Goal: Task Accomplishment & Management: Manage account settings

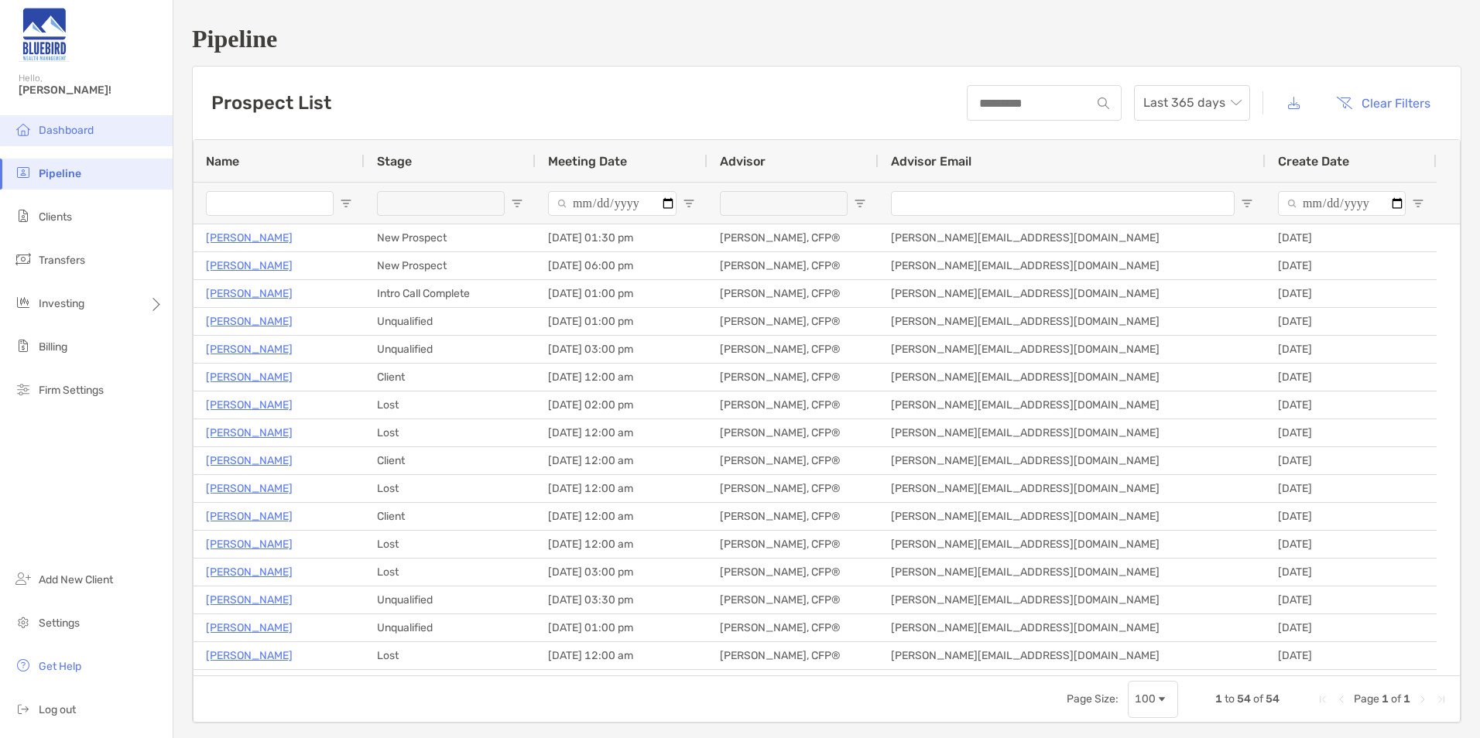
click at [76, 127] on span "Dashboard" at bounding box center [66, 130] width 55 height 13
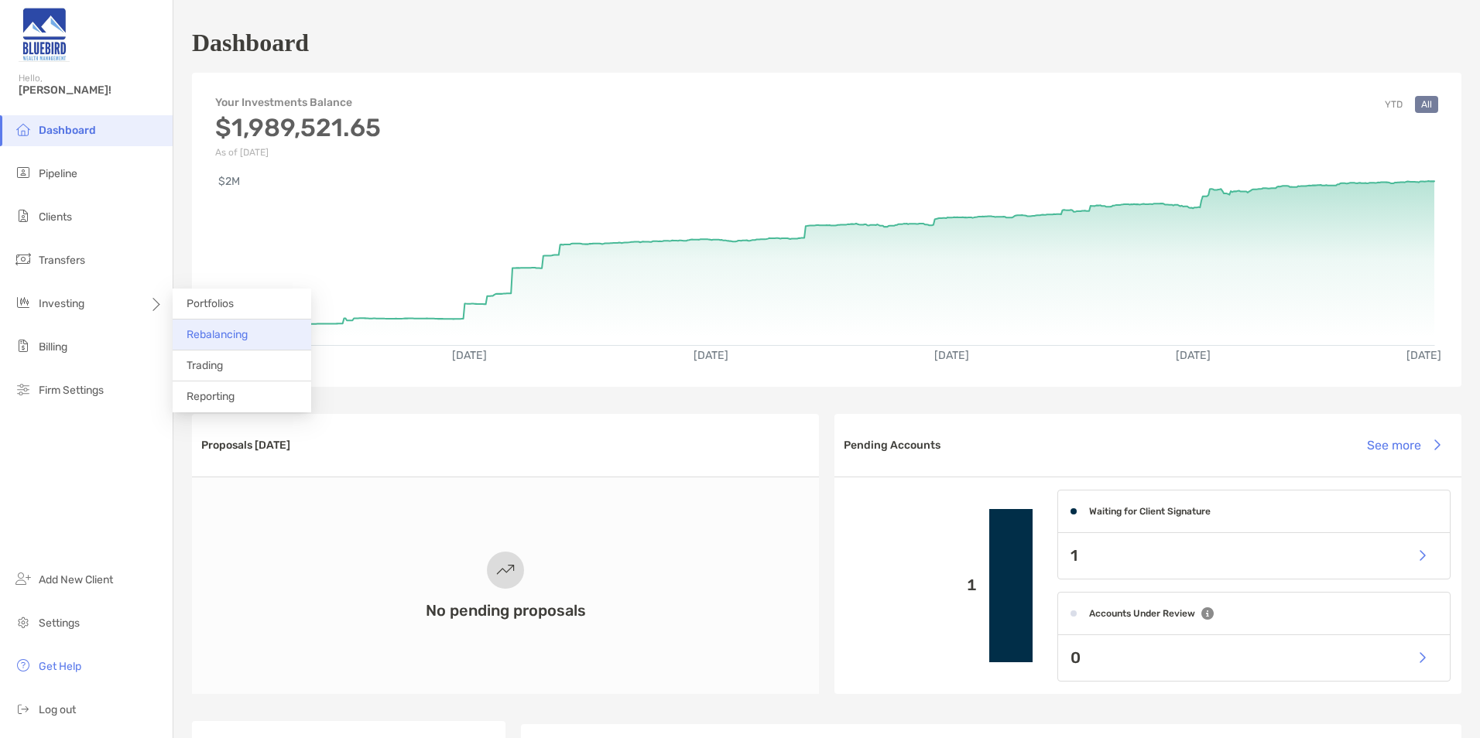
click at [216, 332] on span "Rebalancing" at bounding box center [217, 334] width 61 height 13
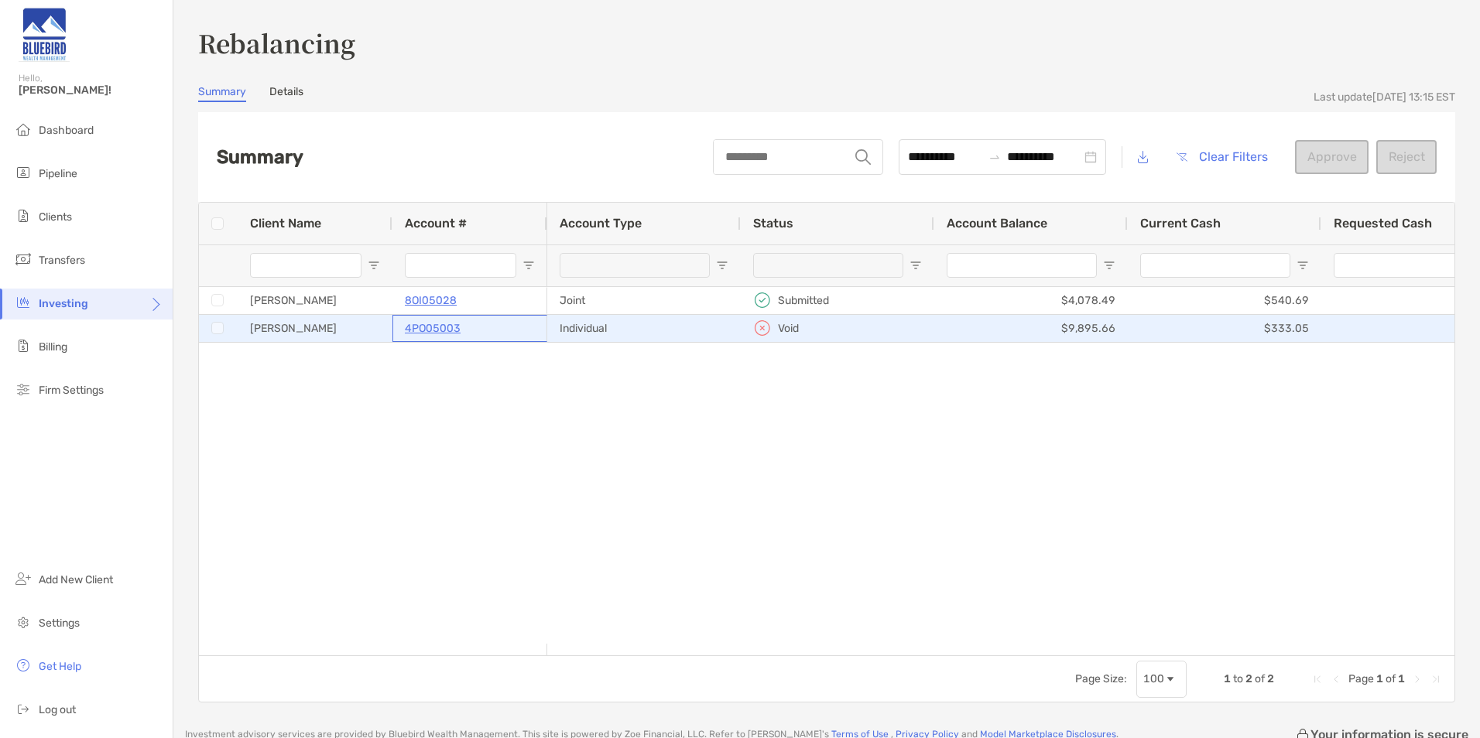
click at [416, 325] on p "4PO05003" at bounding box center [433, 328] width 56 height 19
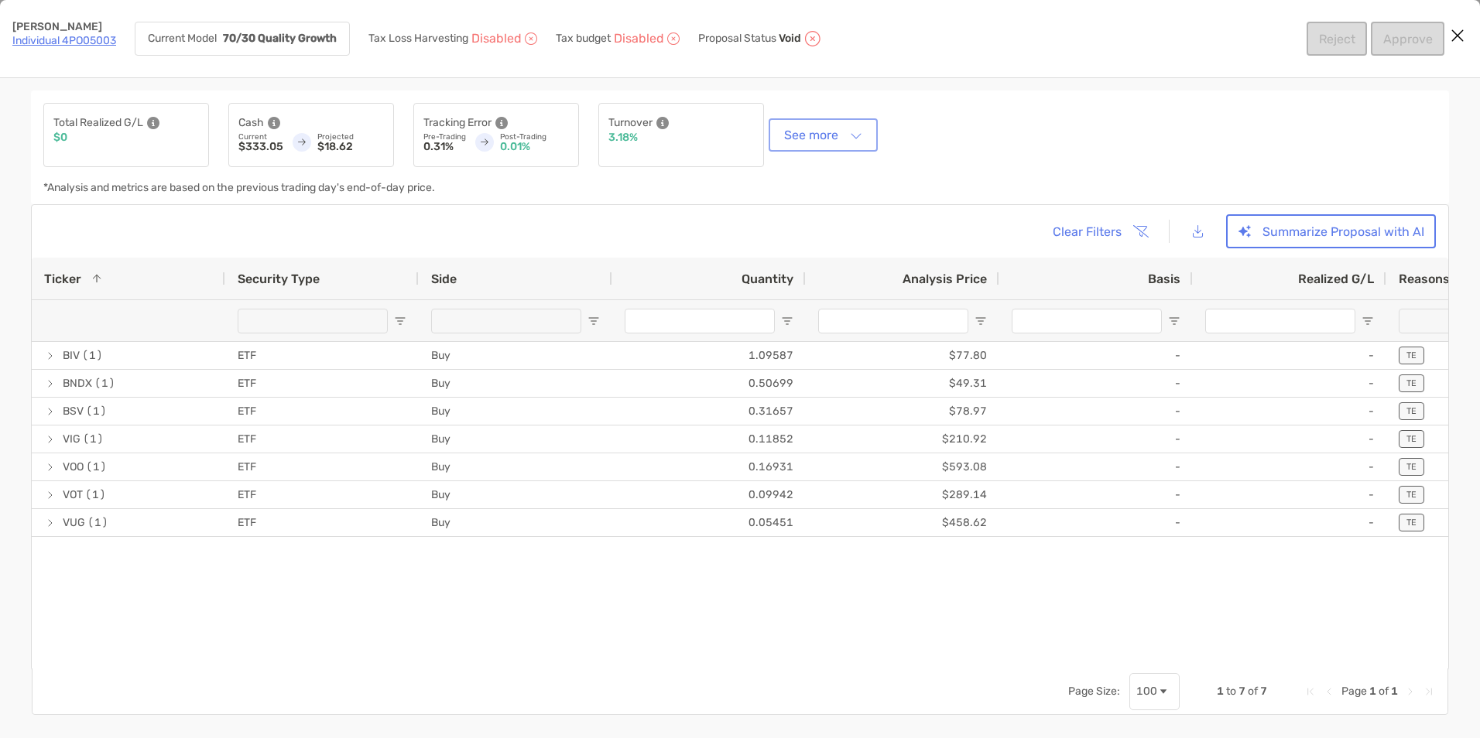
click at [846, 145] on button "See more" at bounding box center [823, 135] width 103 height 27
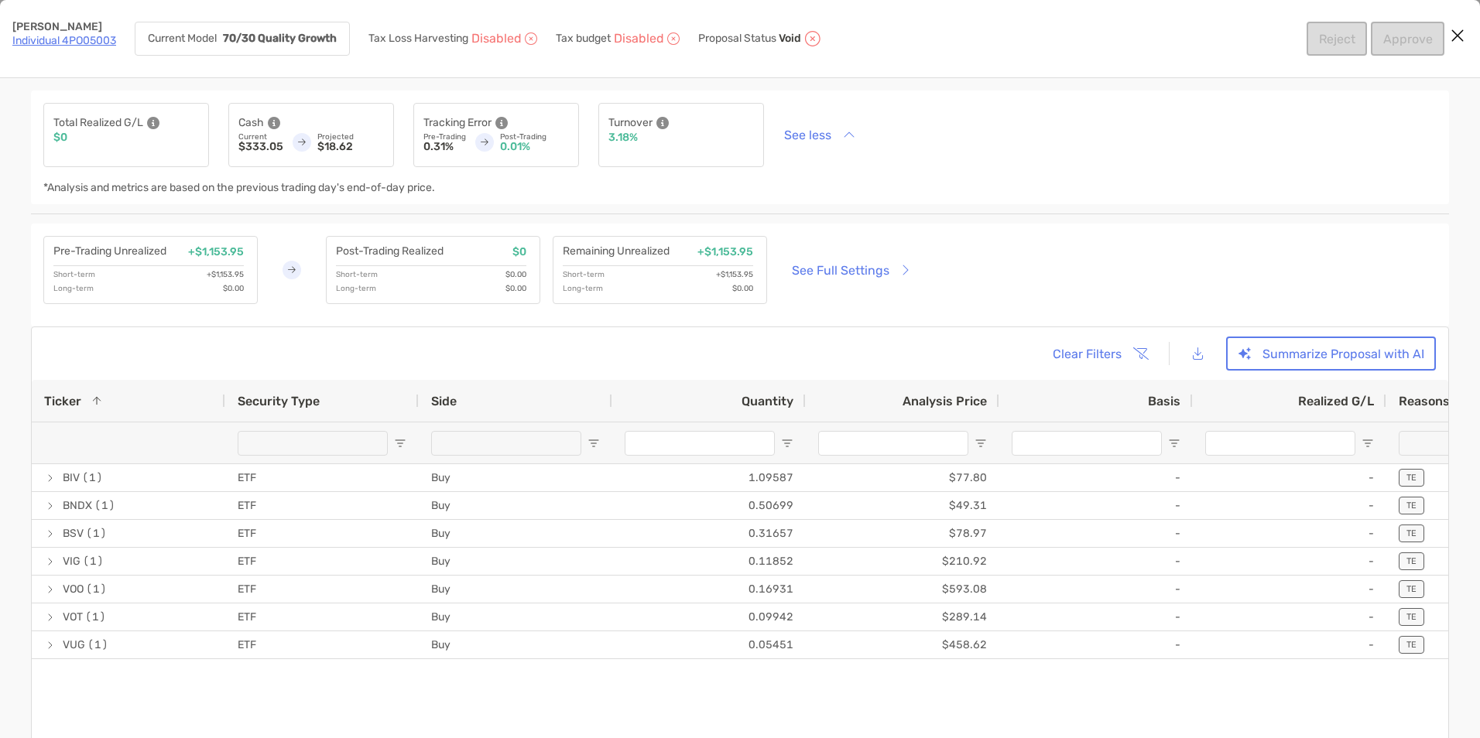
click at [1460, 37] on icon "Close modal" at bounding box center [1457, 35] width 14 height 19
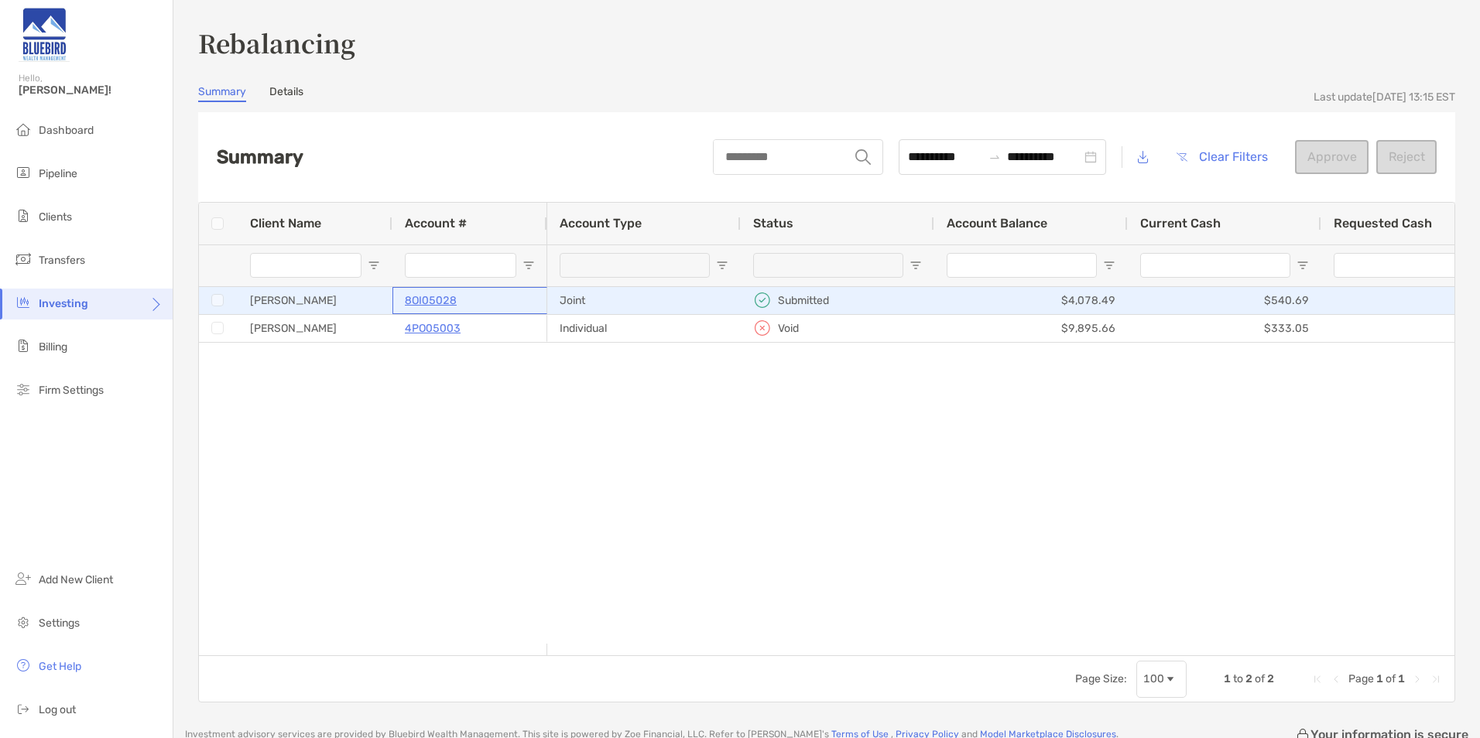
click at [436, 301] on p "8OI05028" at bounding box center [431, 300] width 52 height 19
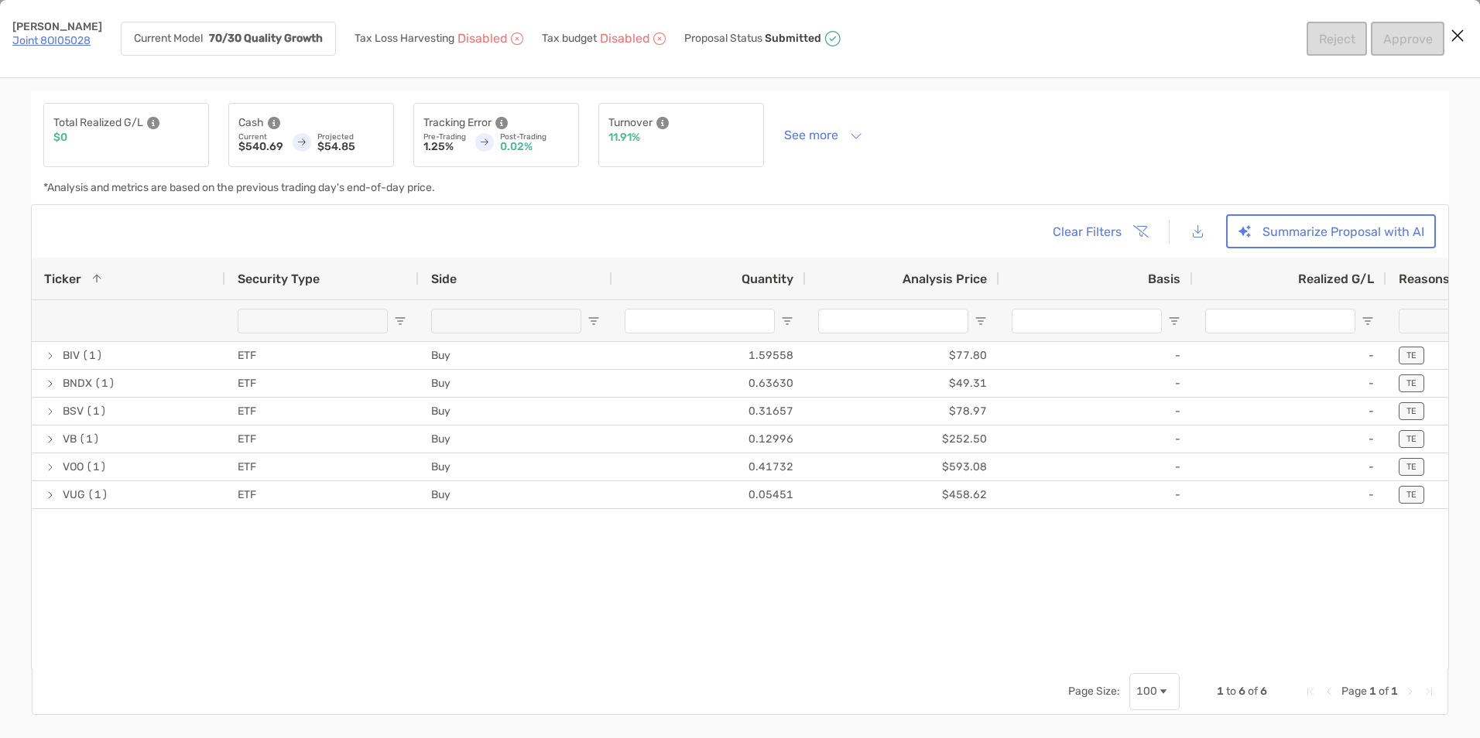
click at [1463, 38] on icon "Close modal" at bounding box center [1457, 35] width 14 height 19
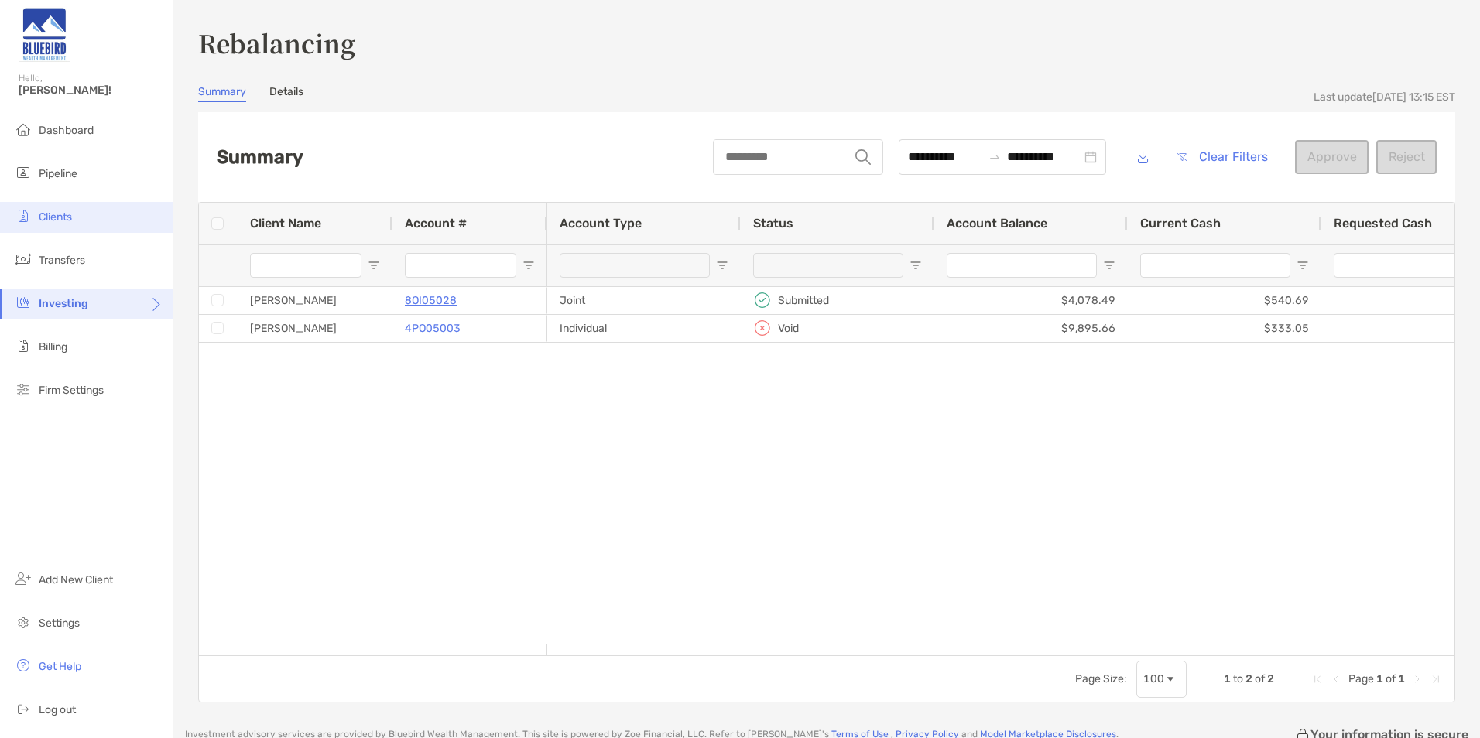
click at [69, 226] on li "Clients" at bounding box center [86, 217] width 173 height 31
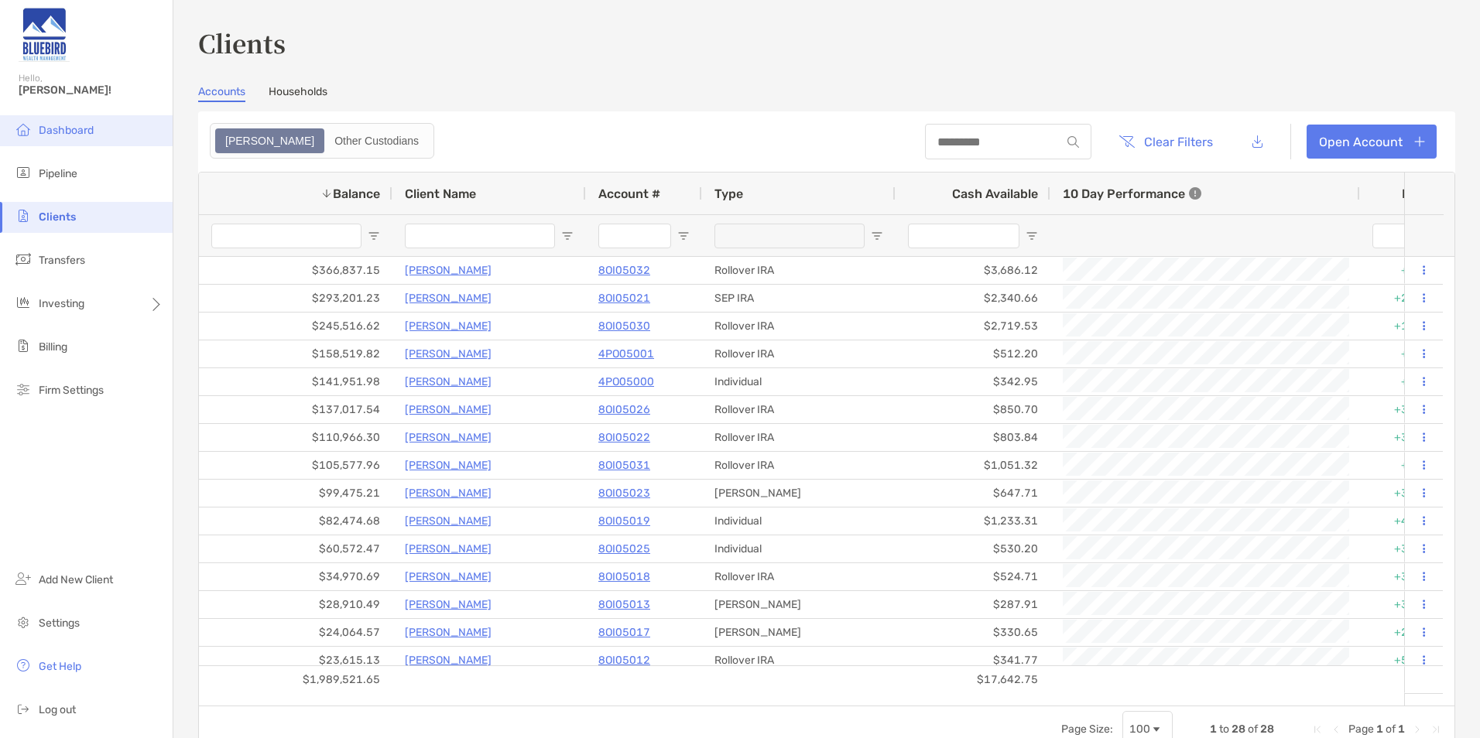
click at [54, 122] on li "Dashboard" at bounding box center [86, 130] width 173 height 31
